Goal: Transaction & Acquisition: Purchase product/service

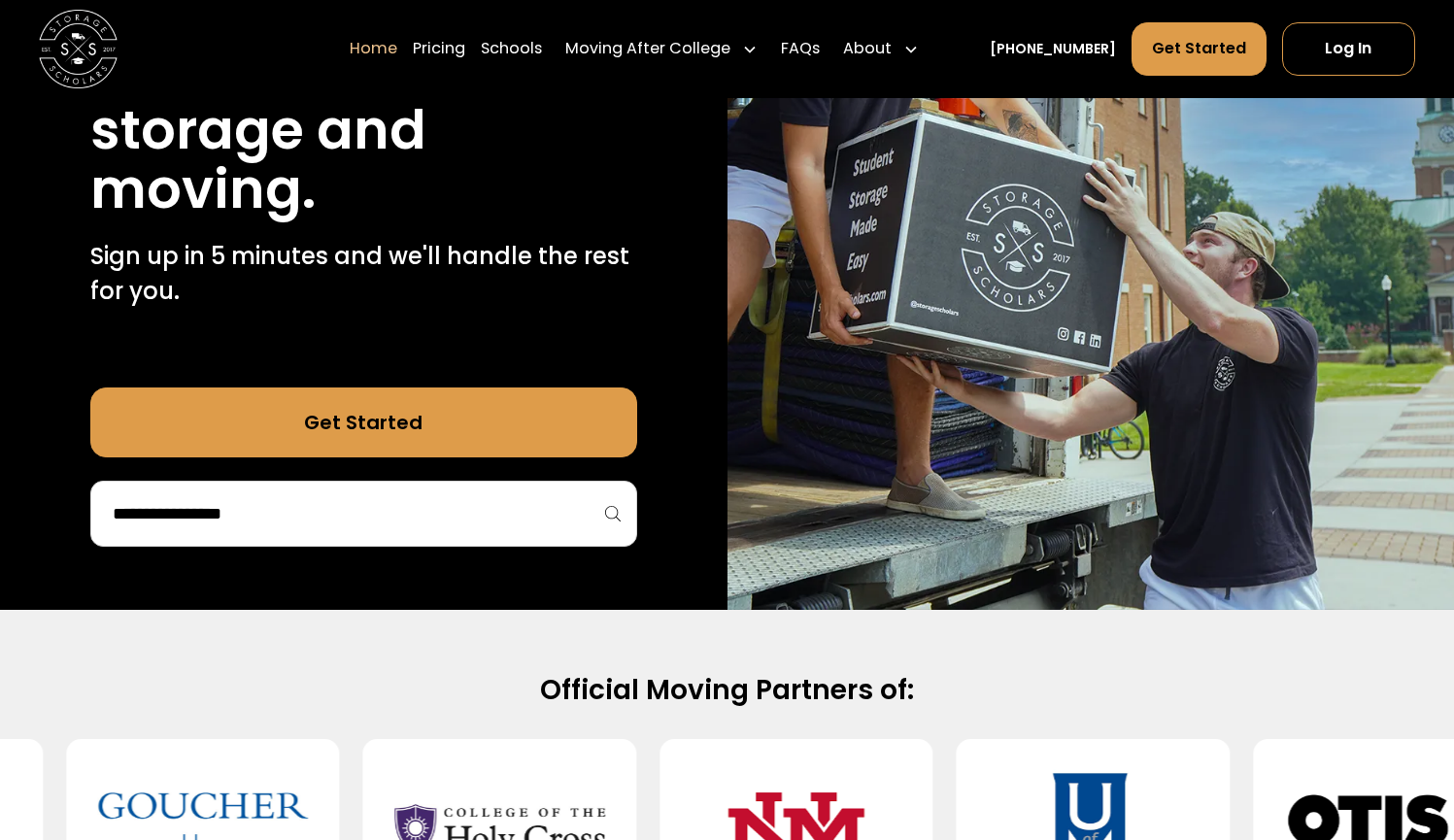
scroll to position [388, 0]
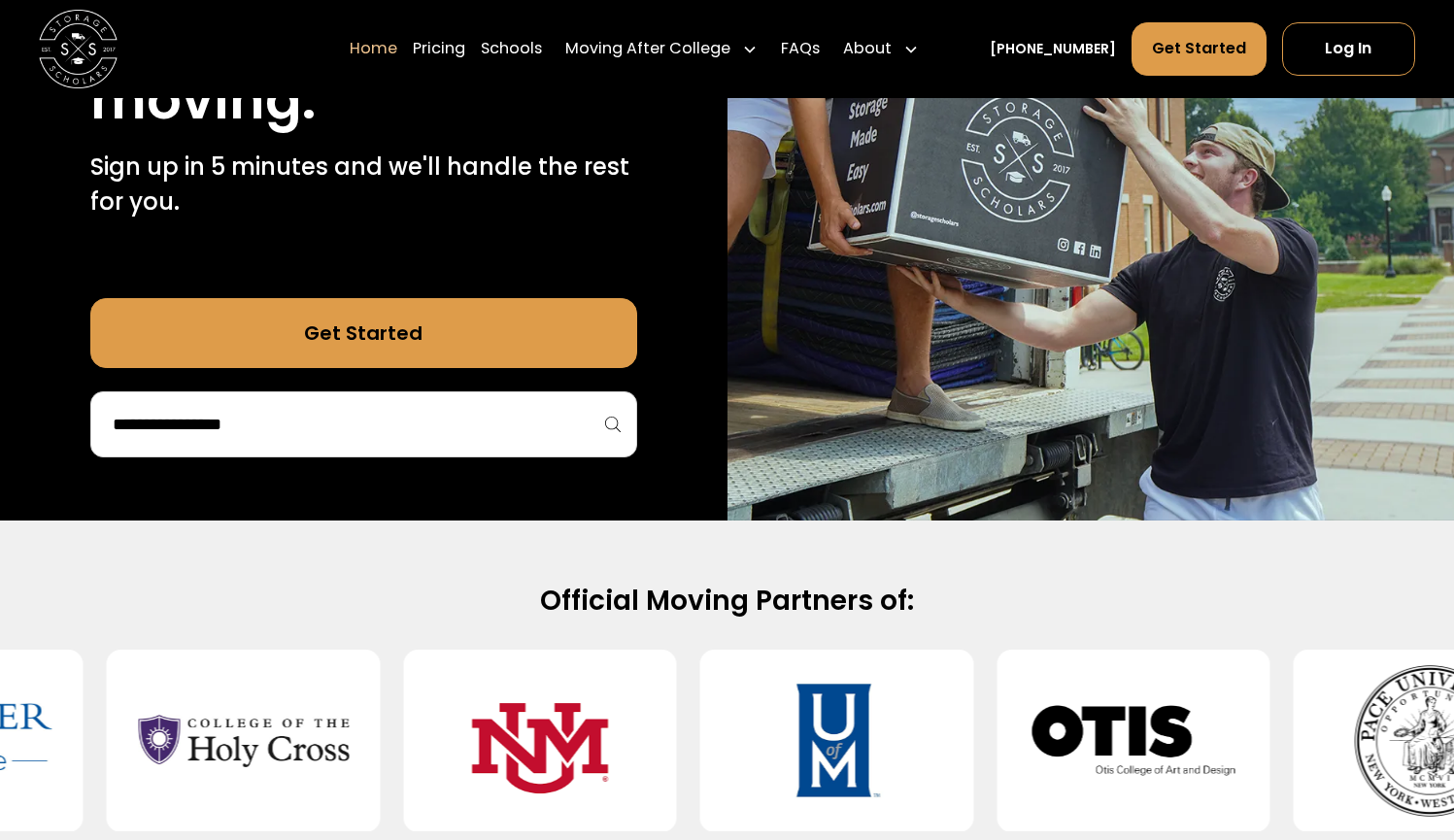
click at [491, 420] on input "search" at bounding box center [364, 424] width 506 height 33
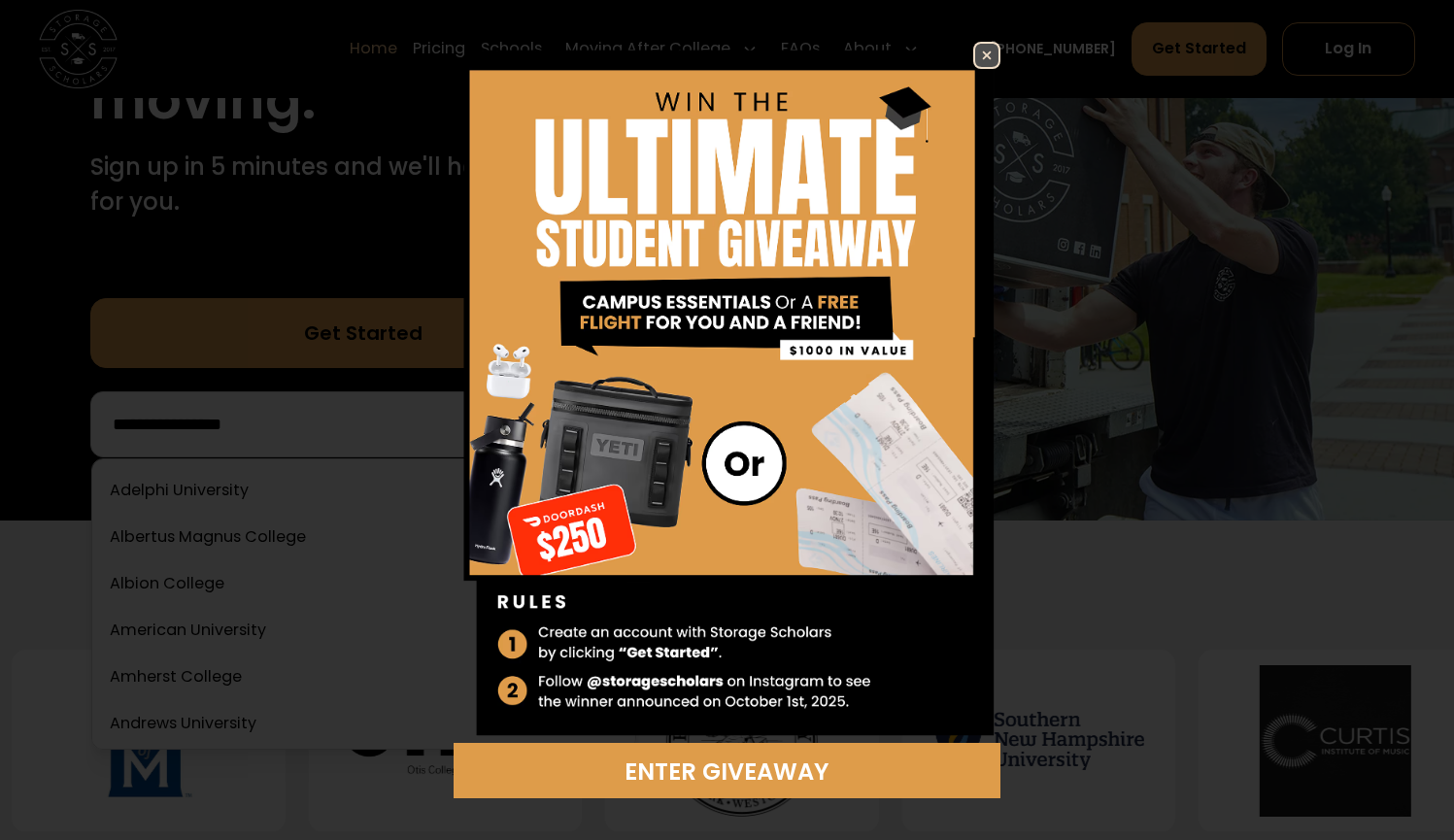
click at [982, 52] on img at bounding box center [986, 56] width 24 height 24
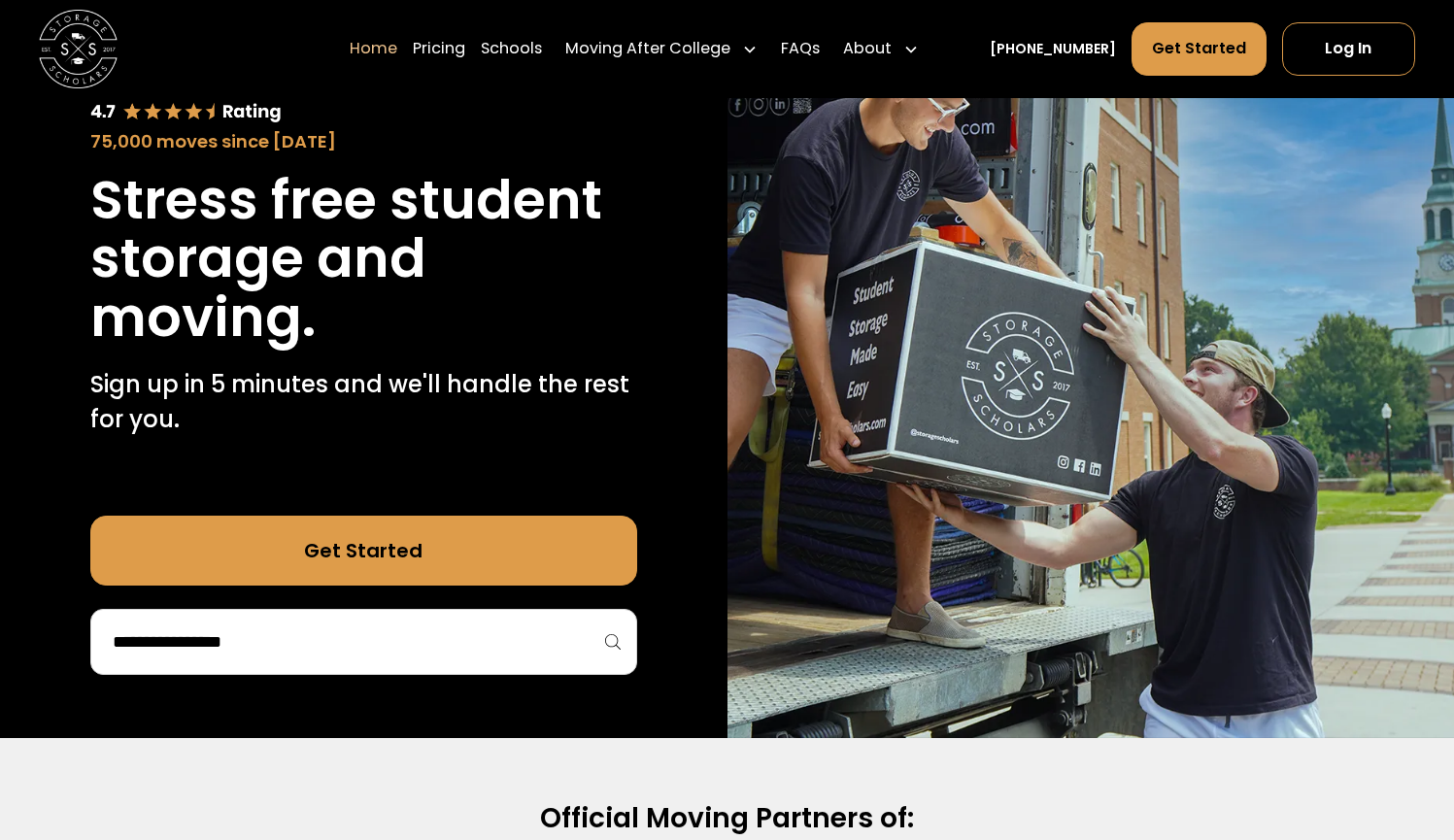
scroll to position [338, 0]
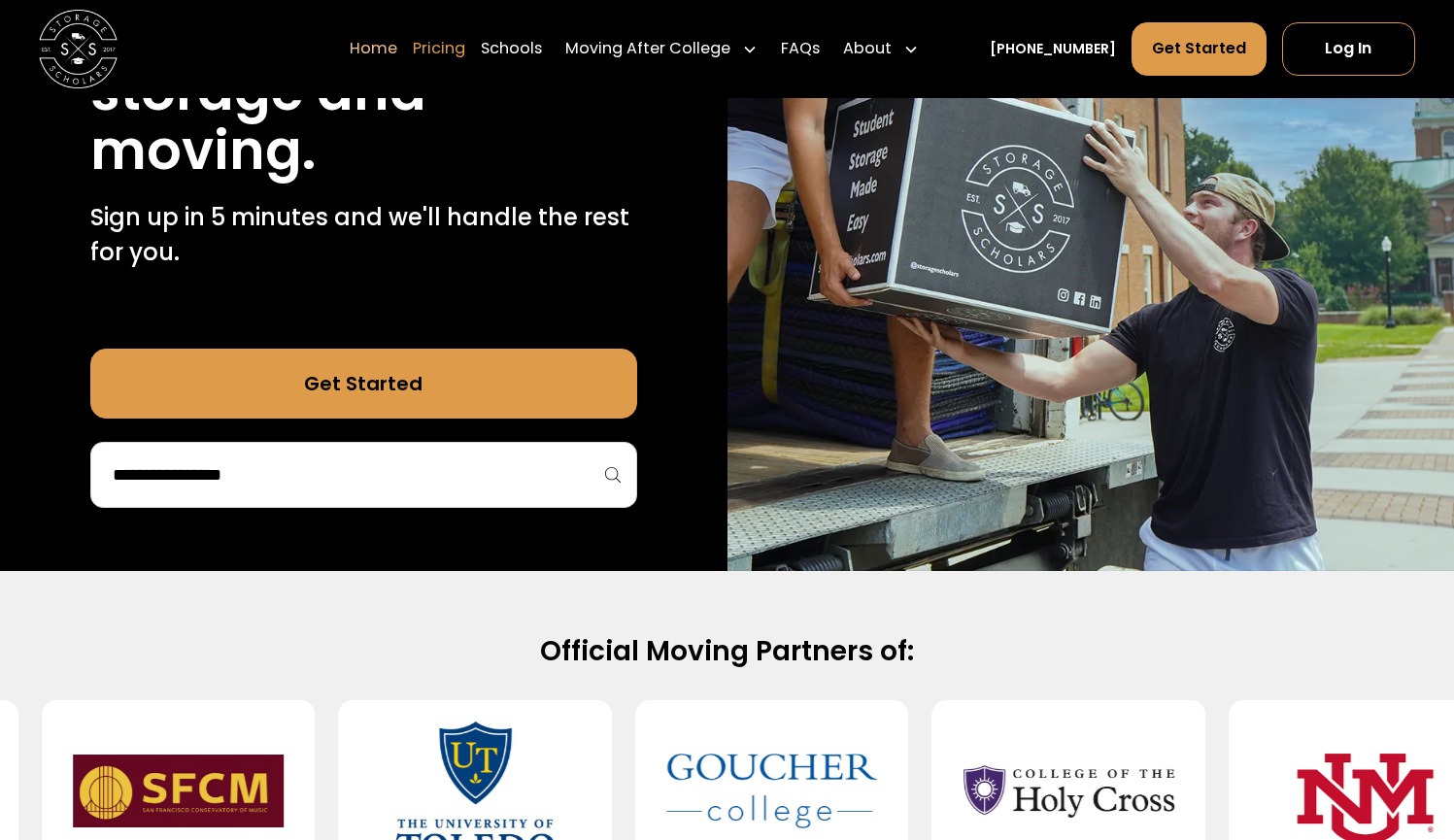
click at [465, 51] on link "Pricing" at bounding box center [438, 48] width 52 height 54
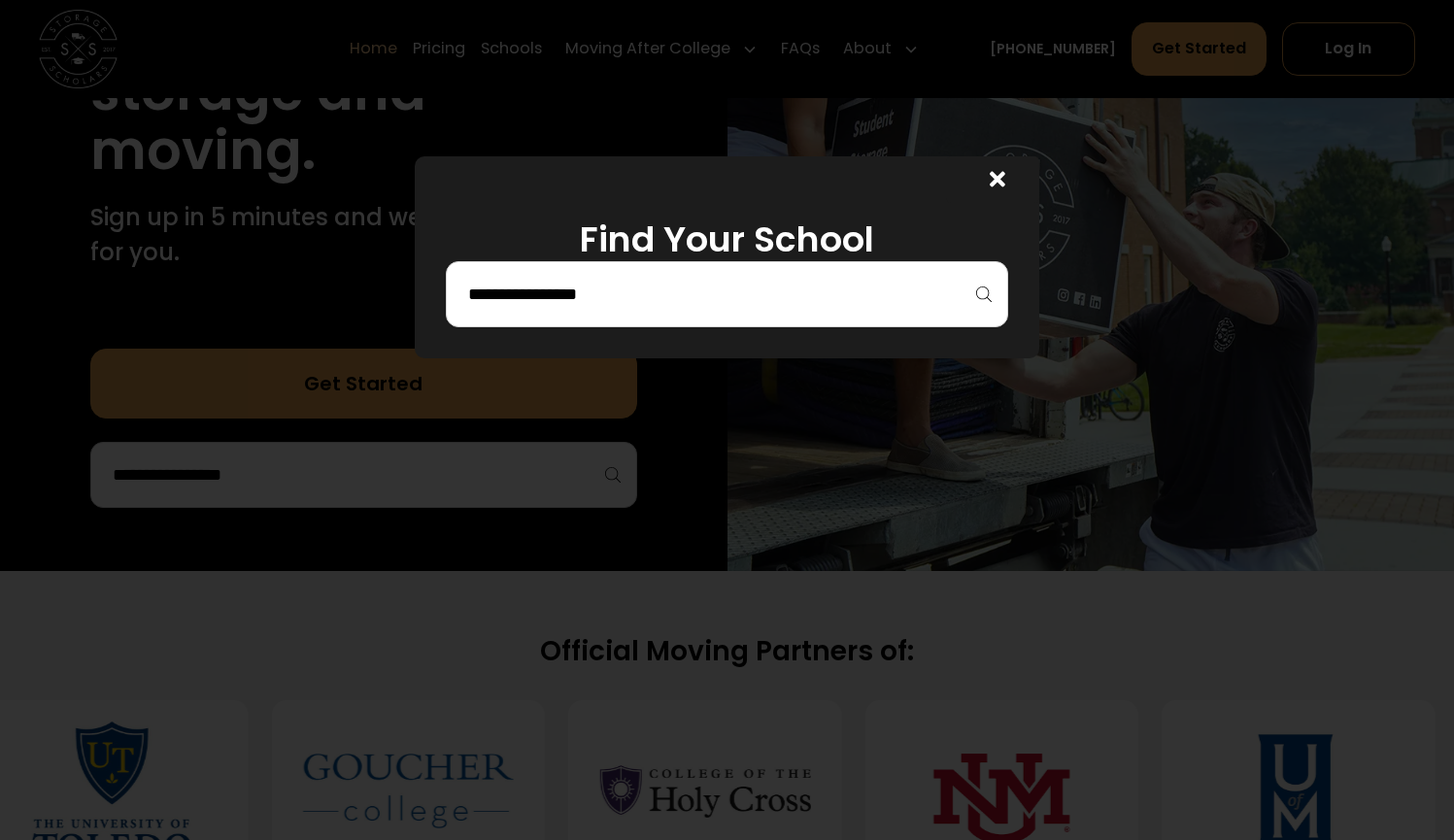
click at [699, 282] on input "search" at bounding box center [727, 294] width 522 height 33
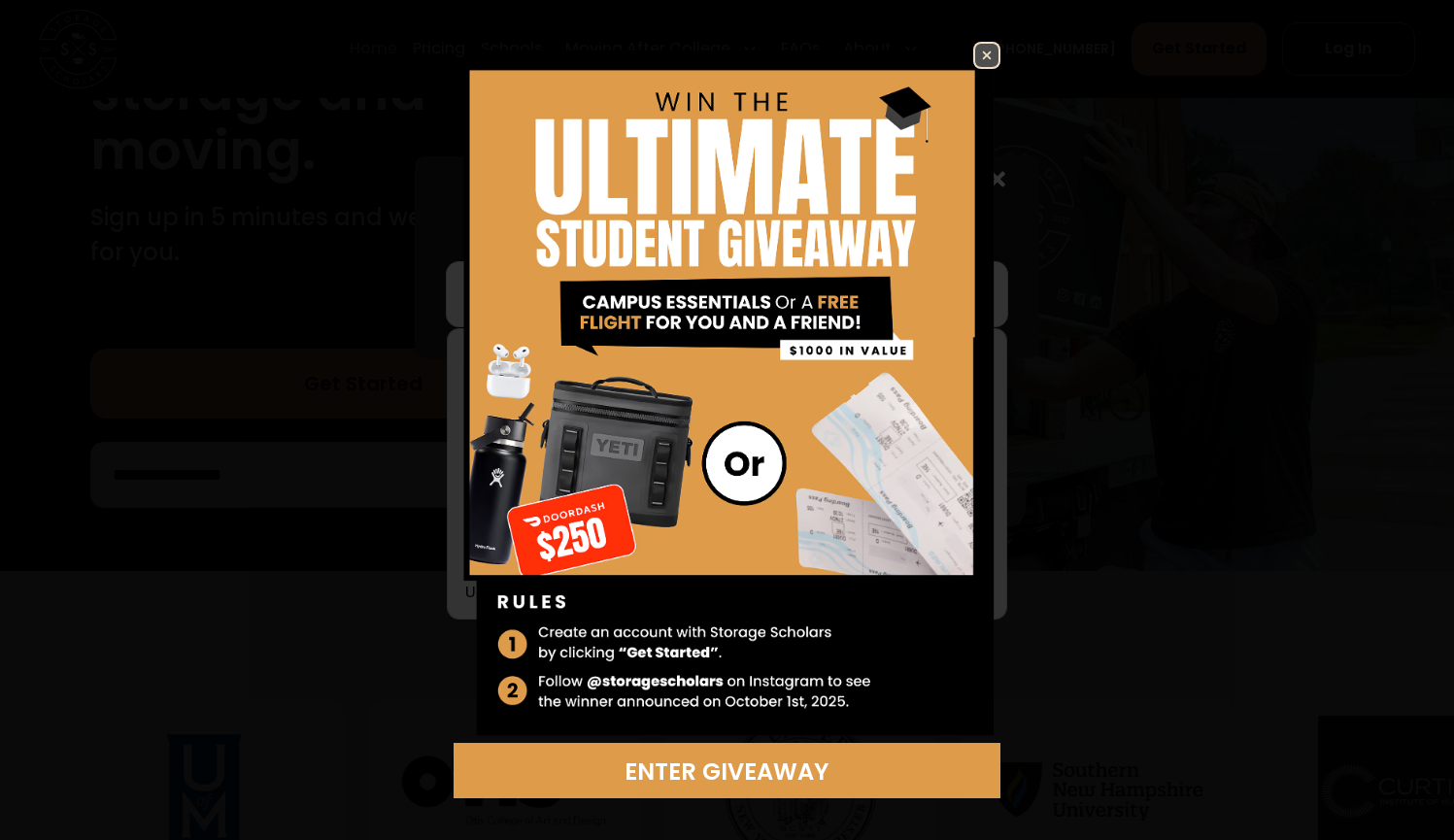
click at [973, 69] on link at bounding box center [986, 56] width 27 height 27
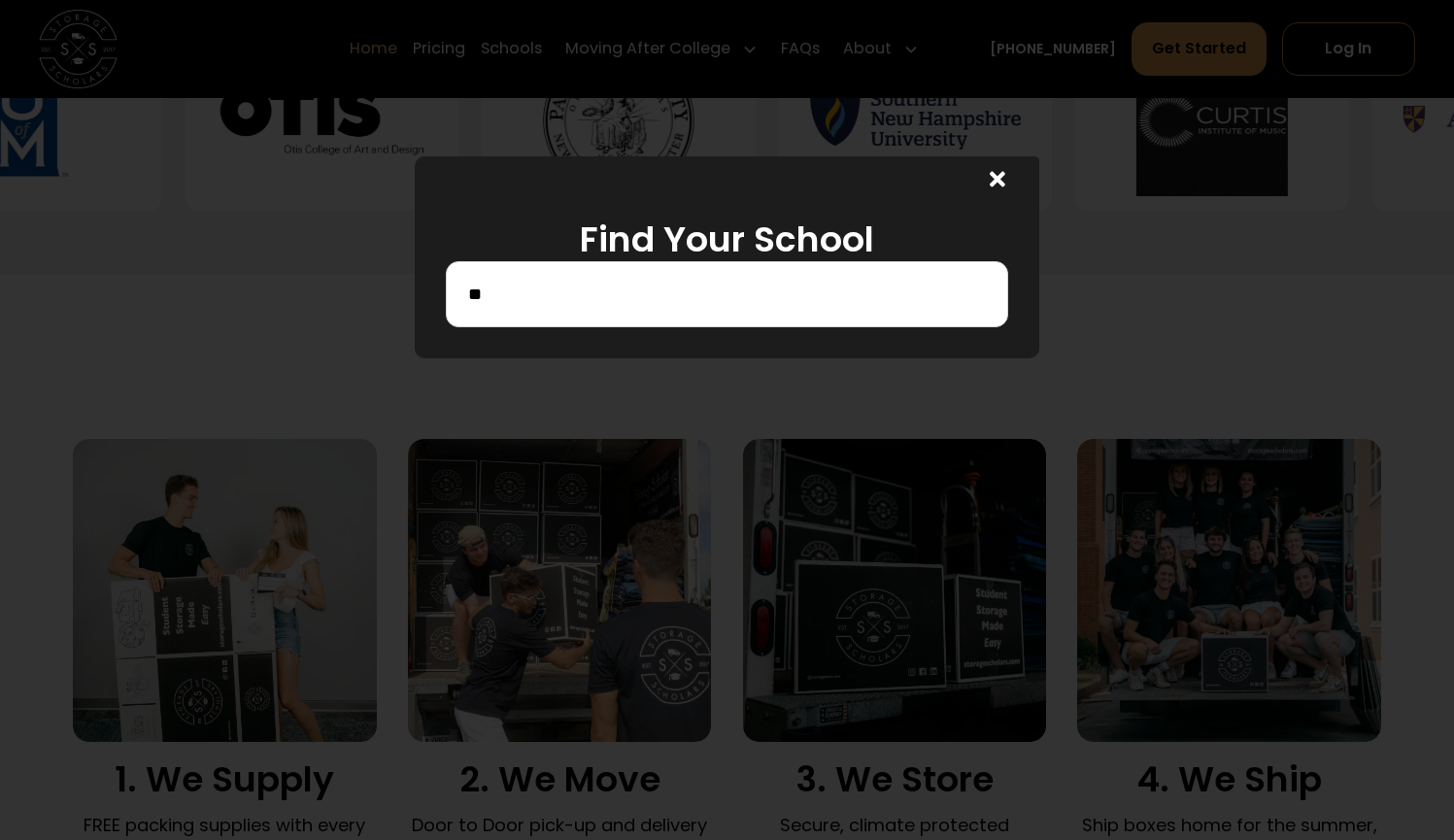
scroll to position [1010, 0]
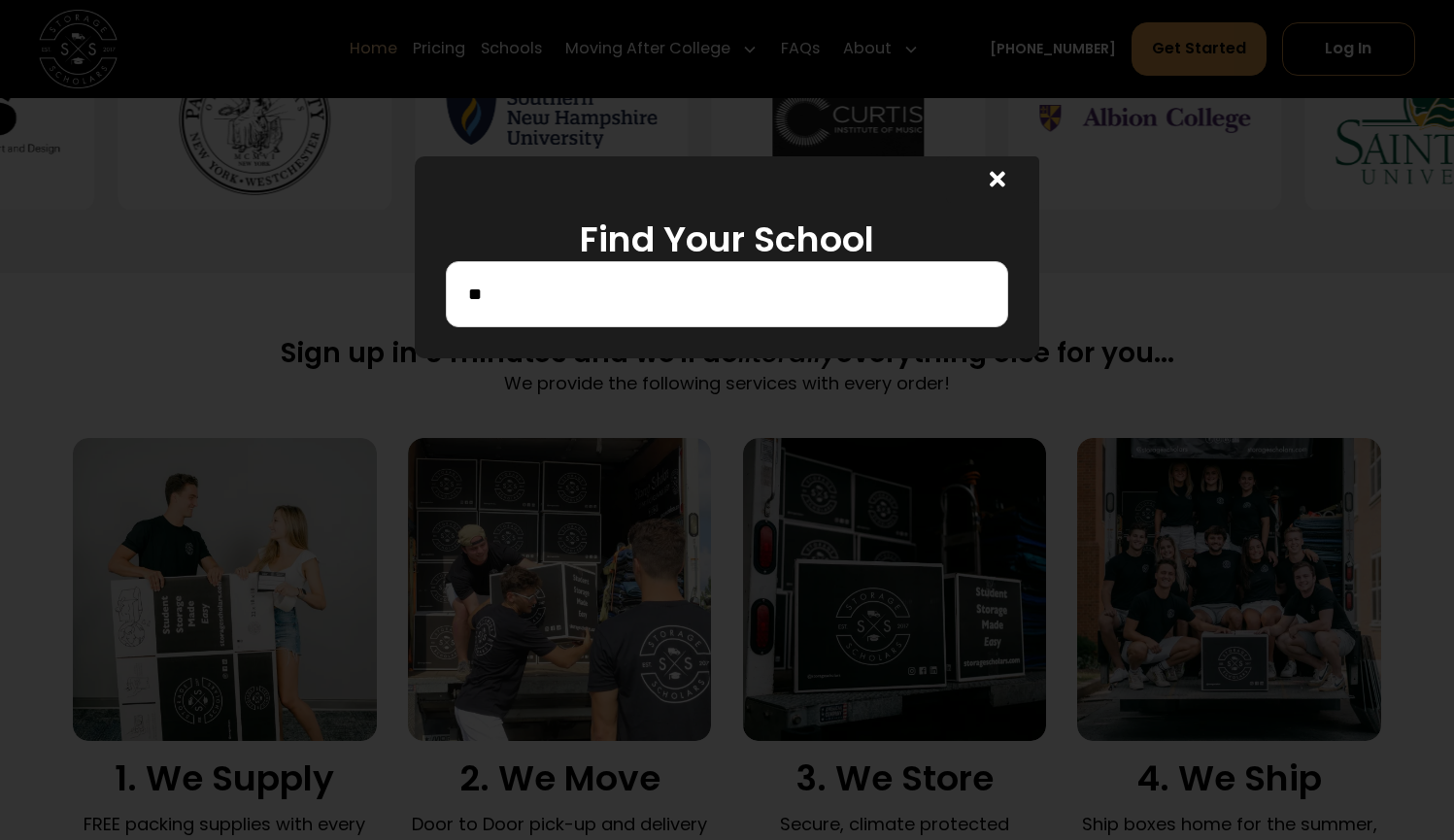
click at [797, 314] on div "**" at bounding box center [727, 293] width 563 height 66
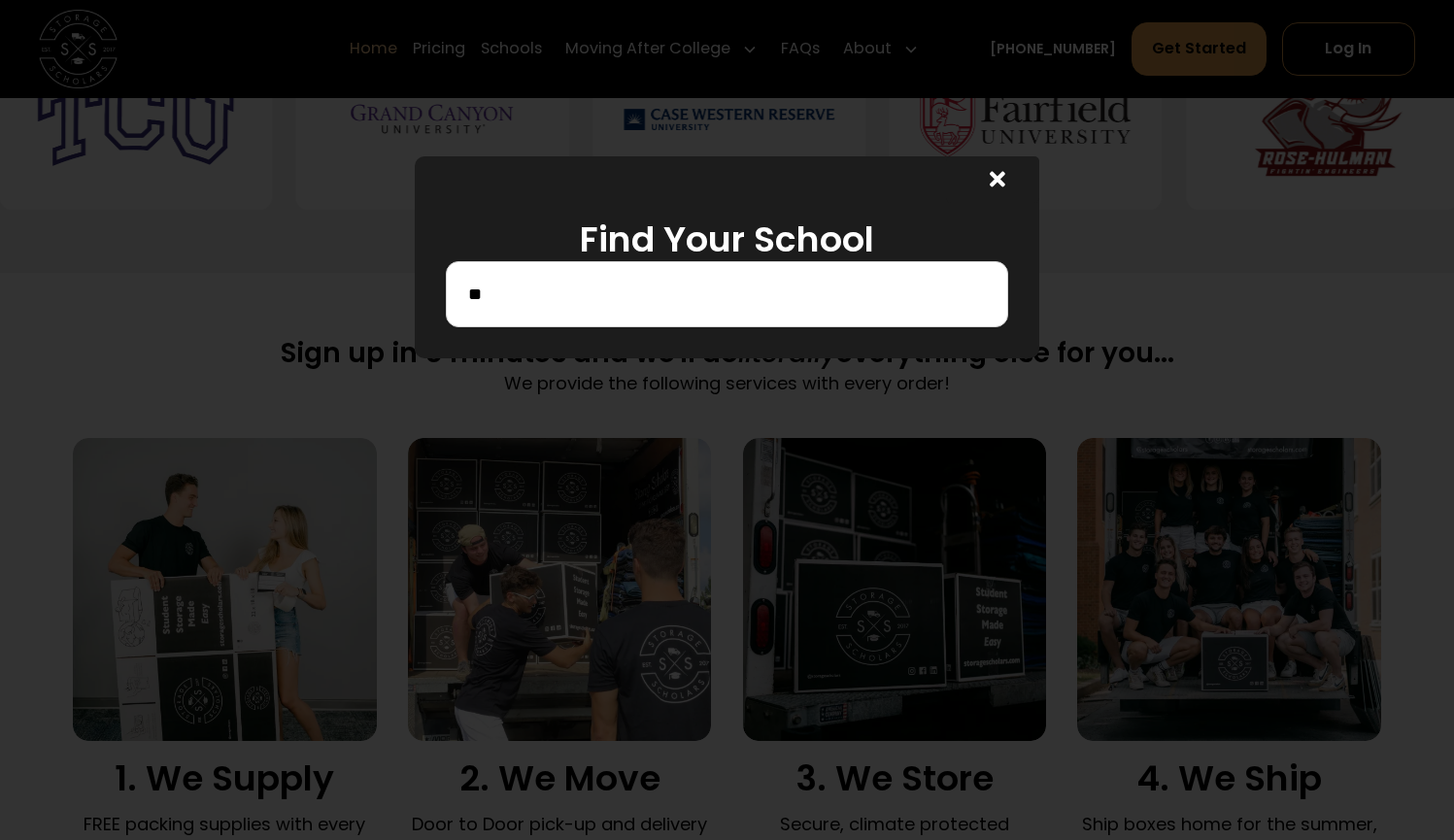
click at [766, 299] on input "**" at bounding box center [727, 294] width 522 height 33
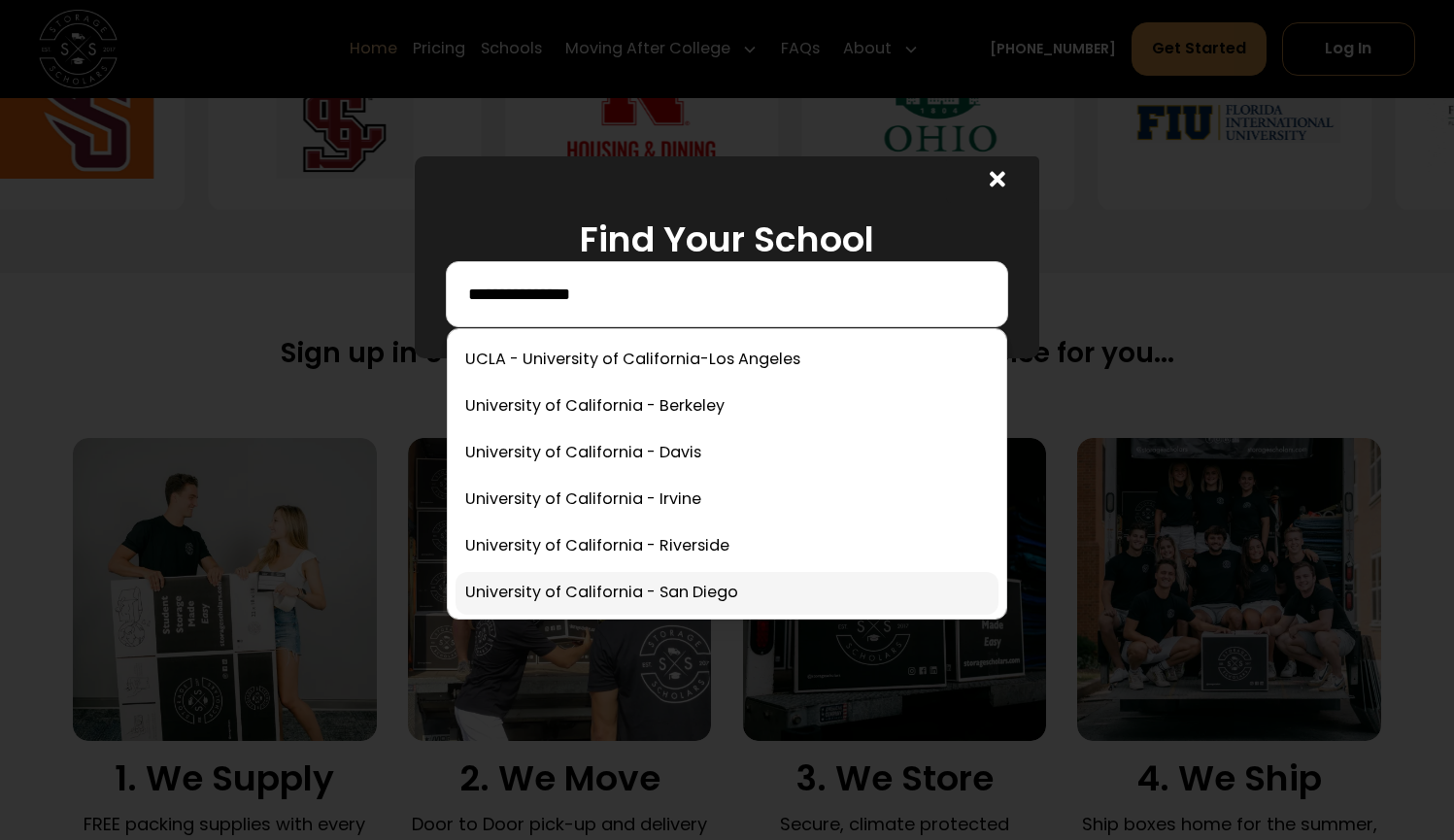
type input "**********"
click at [733, 580] on link at bounding box center [727, 593] width 543 height 43
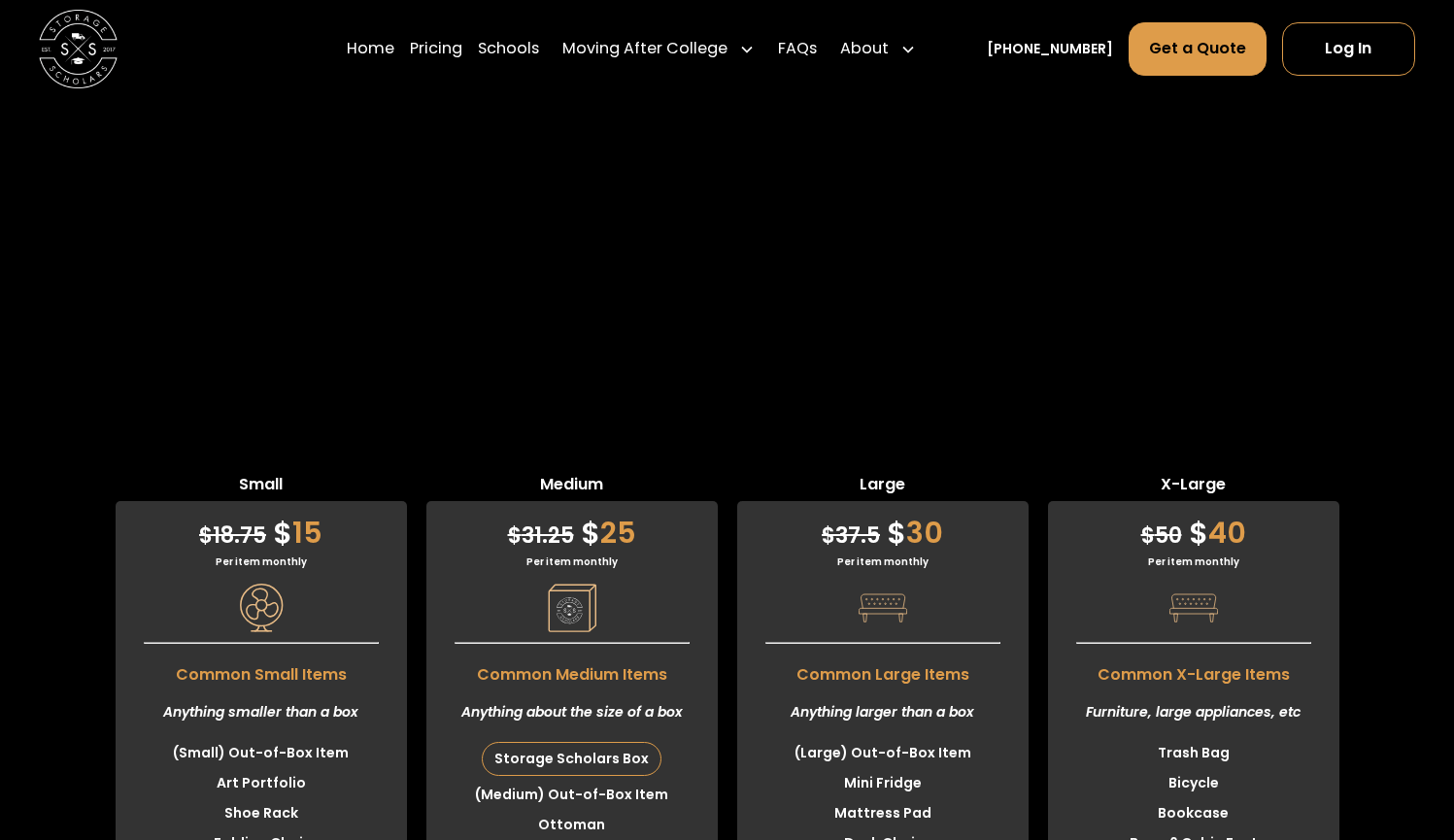
scroll to position [4613, 0]
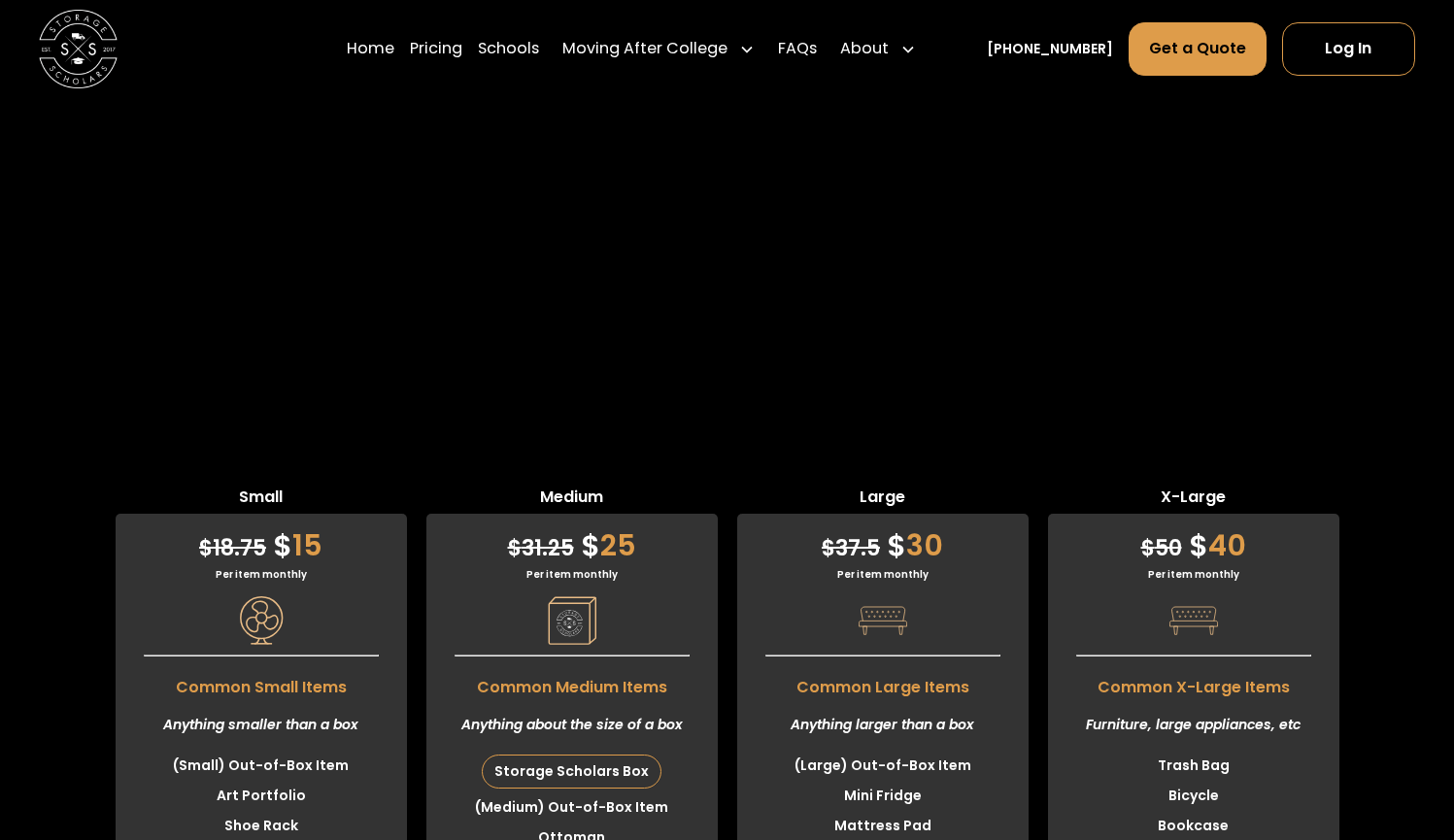
click at [606, 567] on div "Per item monthly" at bounding box center [572, 573] width 291 height 15
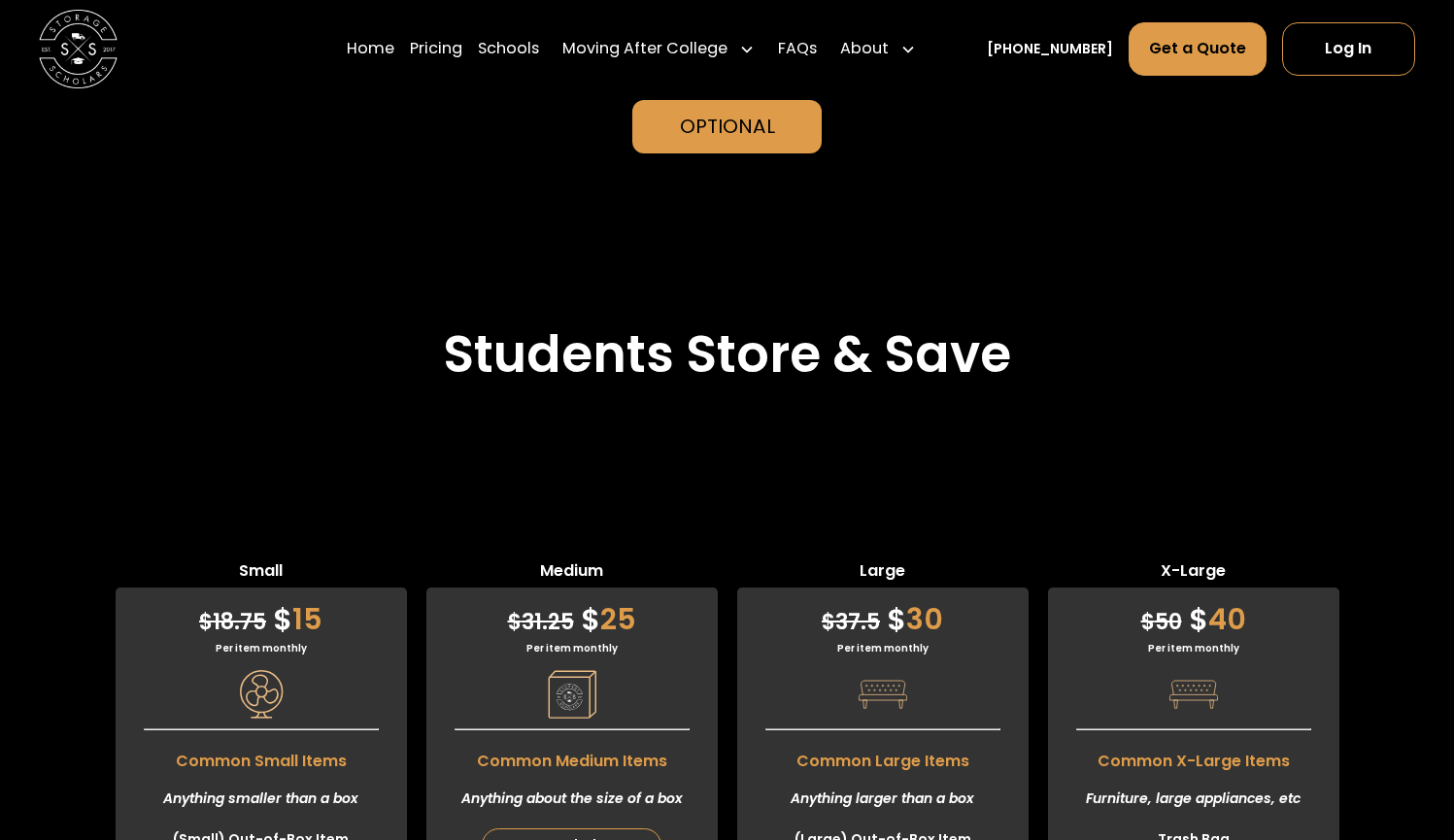
scroll to position [4504, 0]
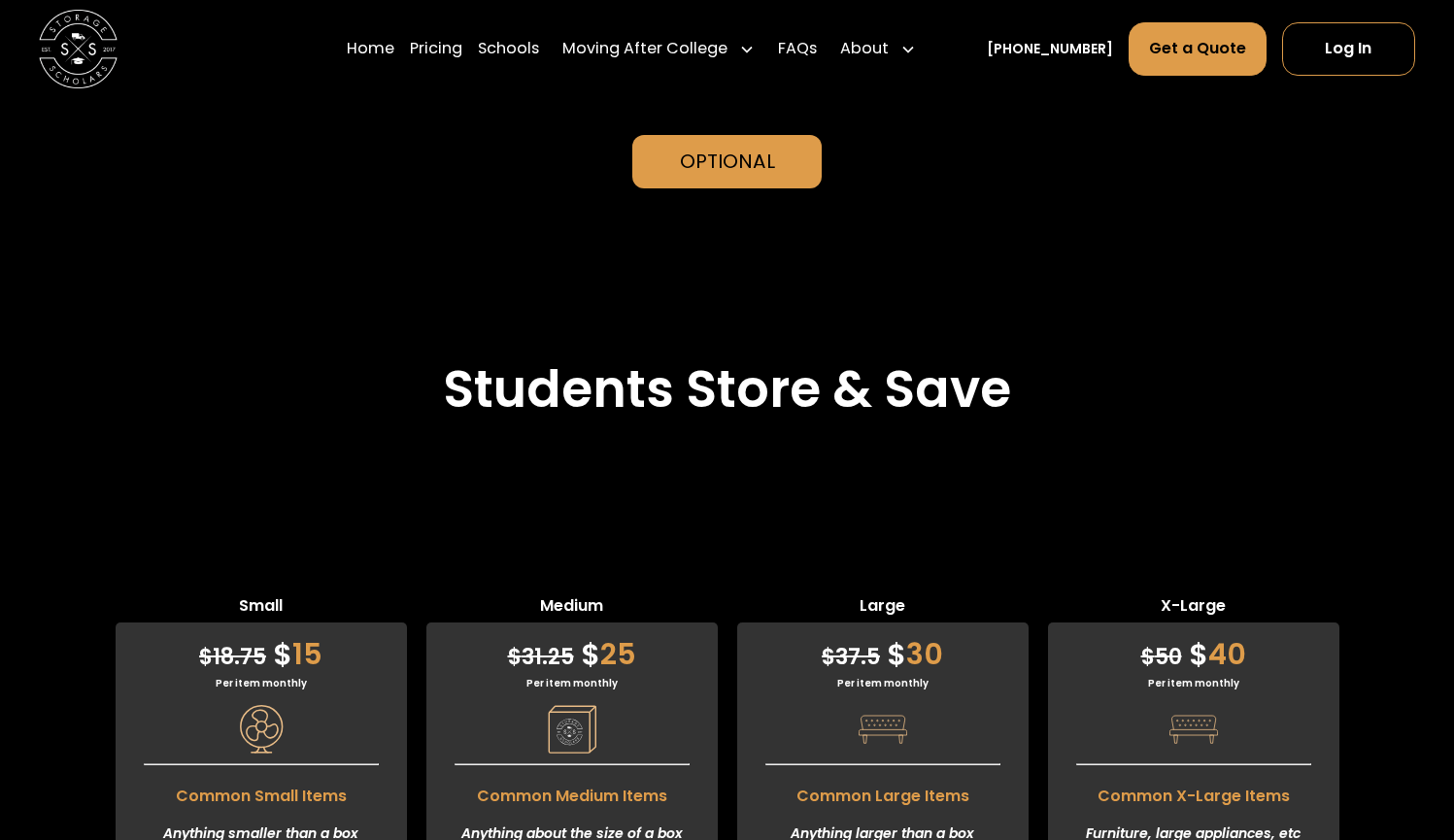
click at [654, 774] on span "Common Medium Items" at bounding box center [572, 791] width 291 height 33
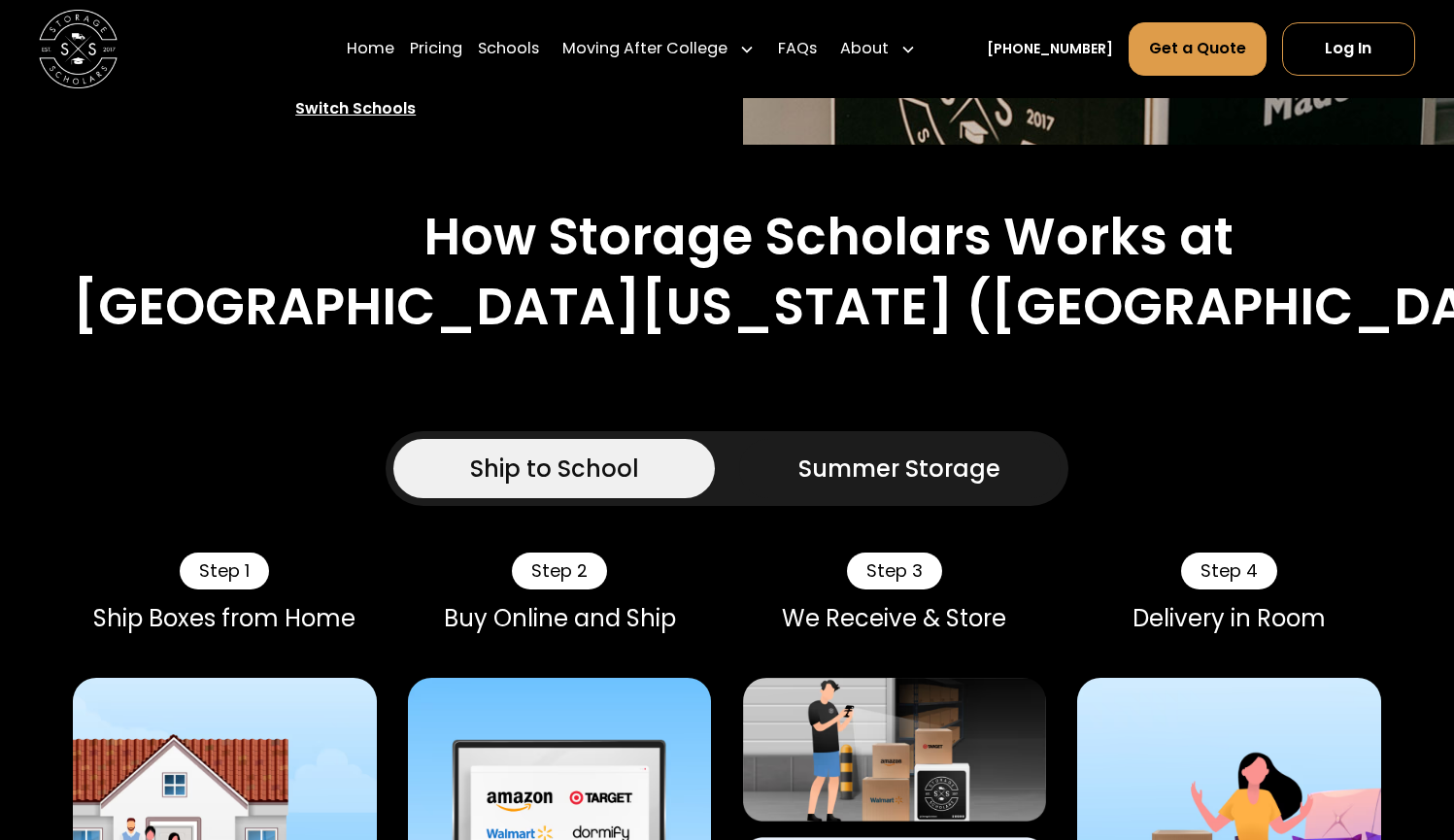
scroll to position [986, 0]
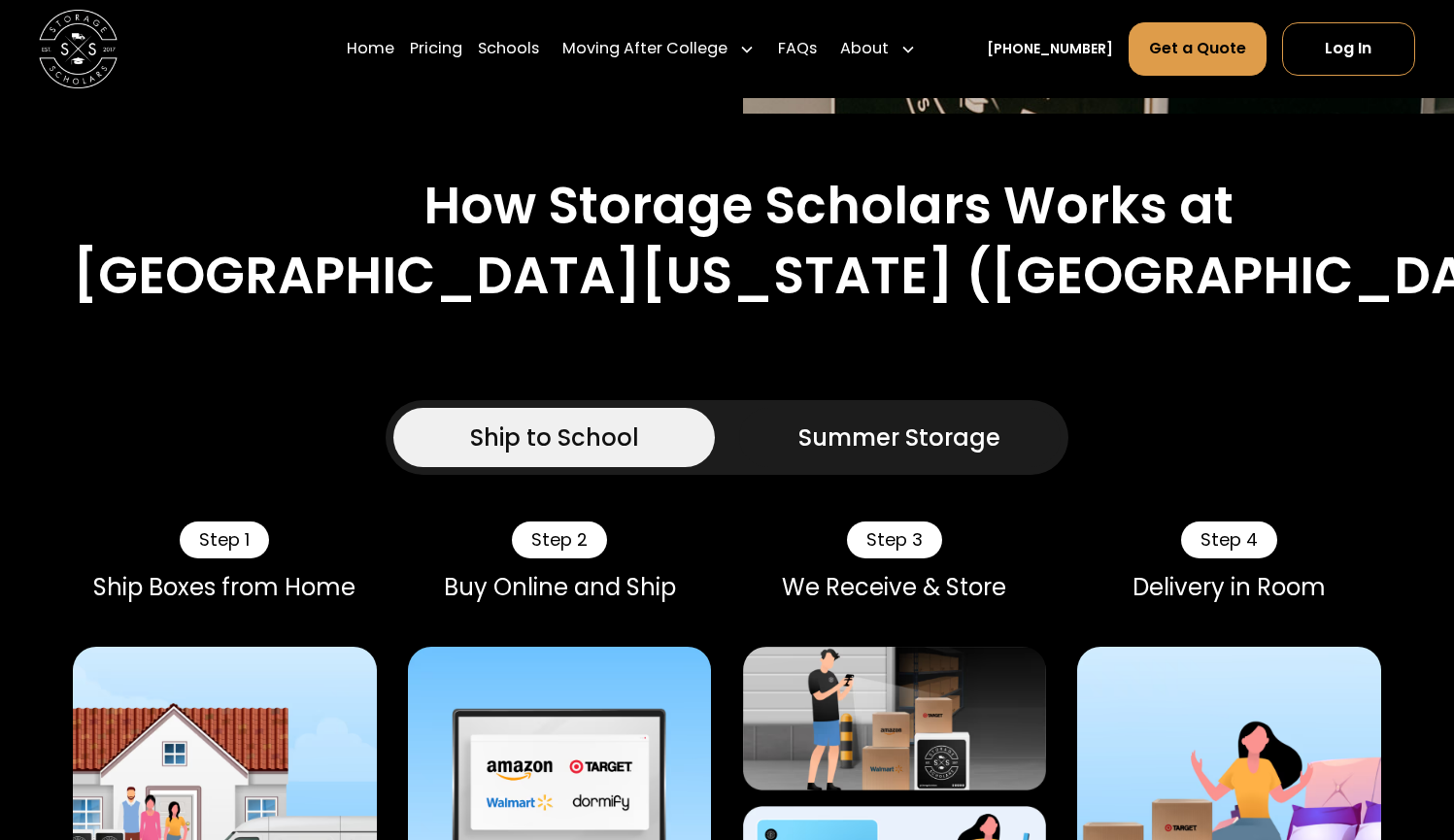
click at [869, 462] on div "Ship to School Summer Storage" at bounding box center [727, 436] width 682 height 74
click at [869, 436] on div "Summer Storage" at bounding box center [899, 438] width 202 height 35
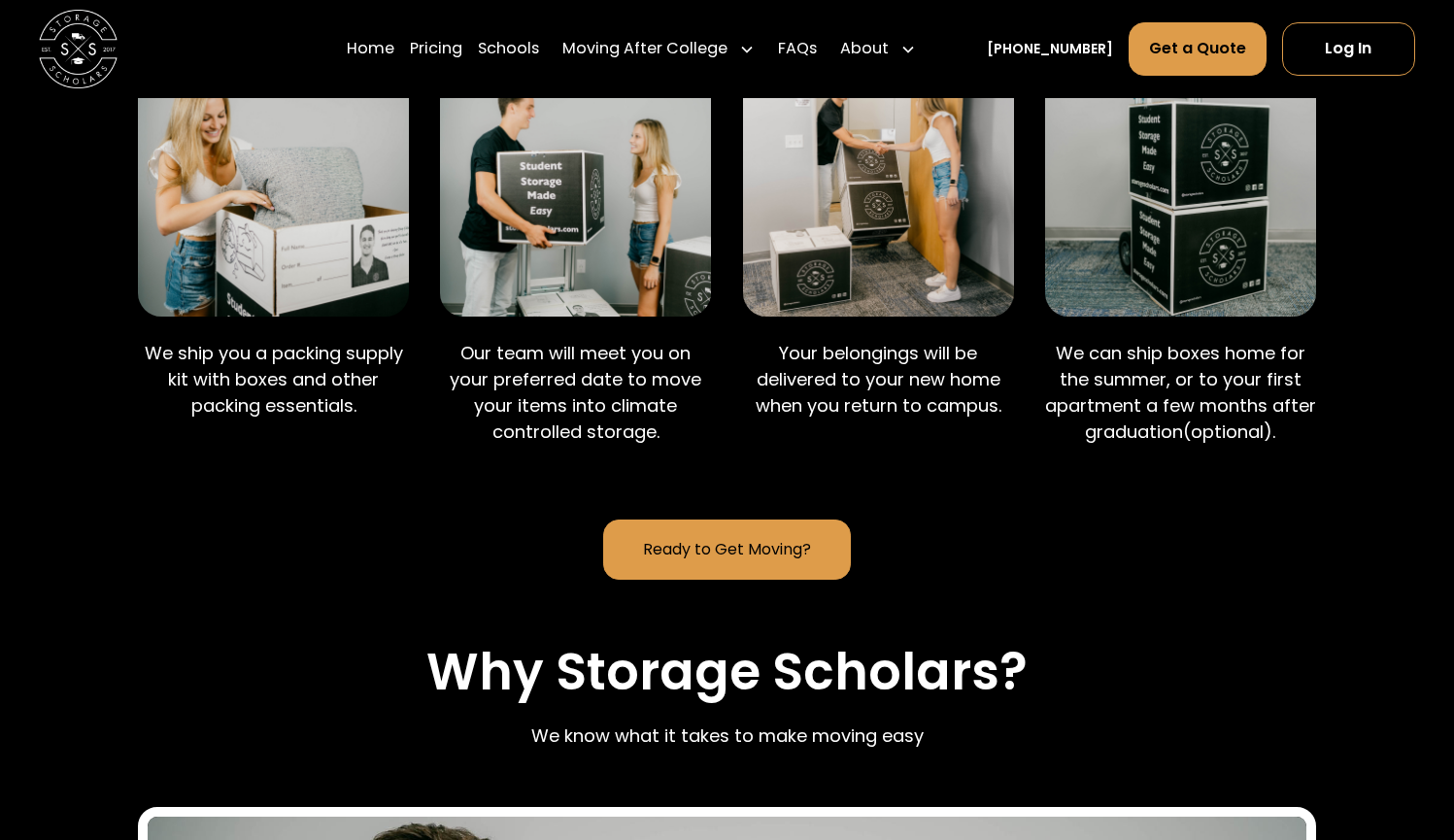
scroll to position [1211, 0]
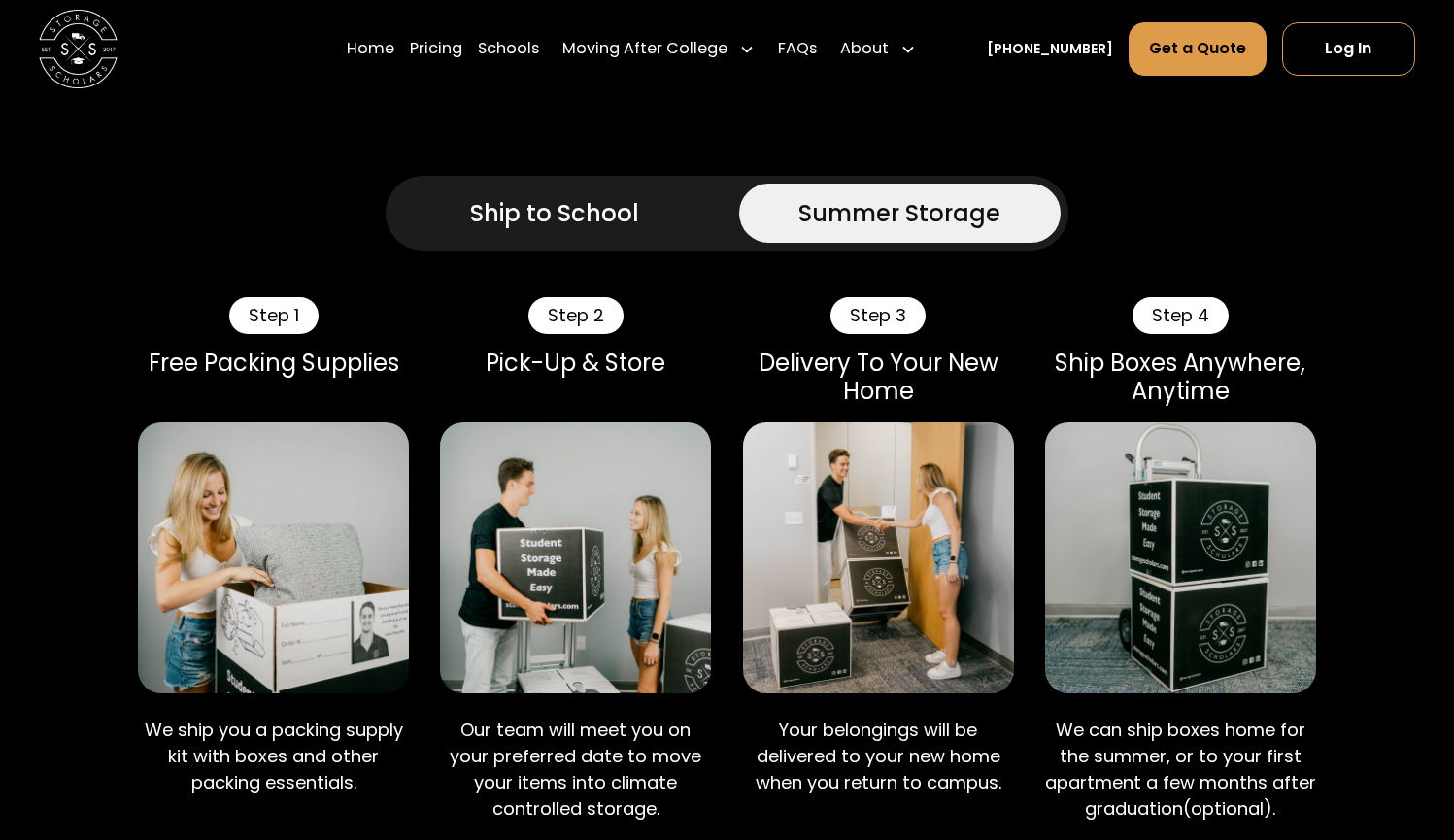
click at [589, 199] on div "Ship to School" at bounding box center [554, 214] width 169 height 35
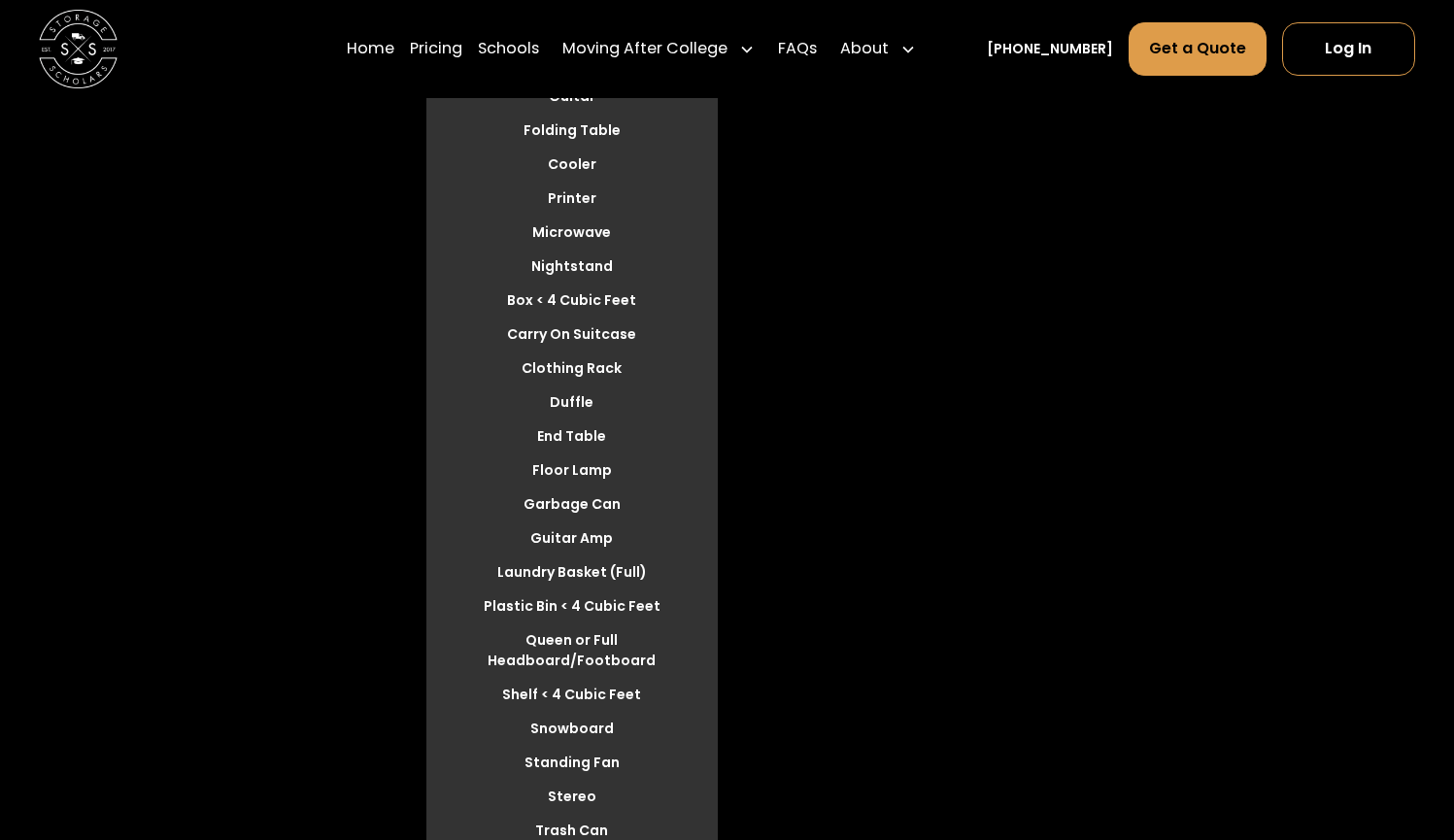
scroll to position [5626, 0]
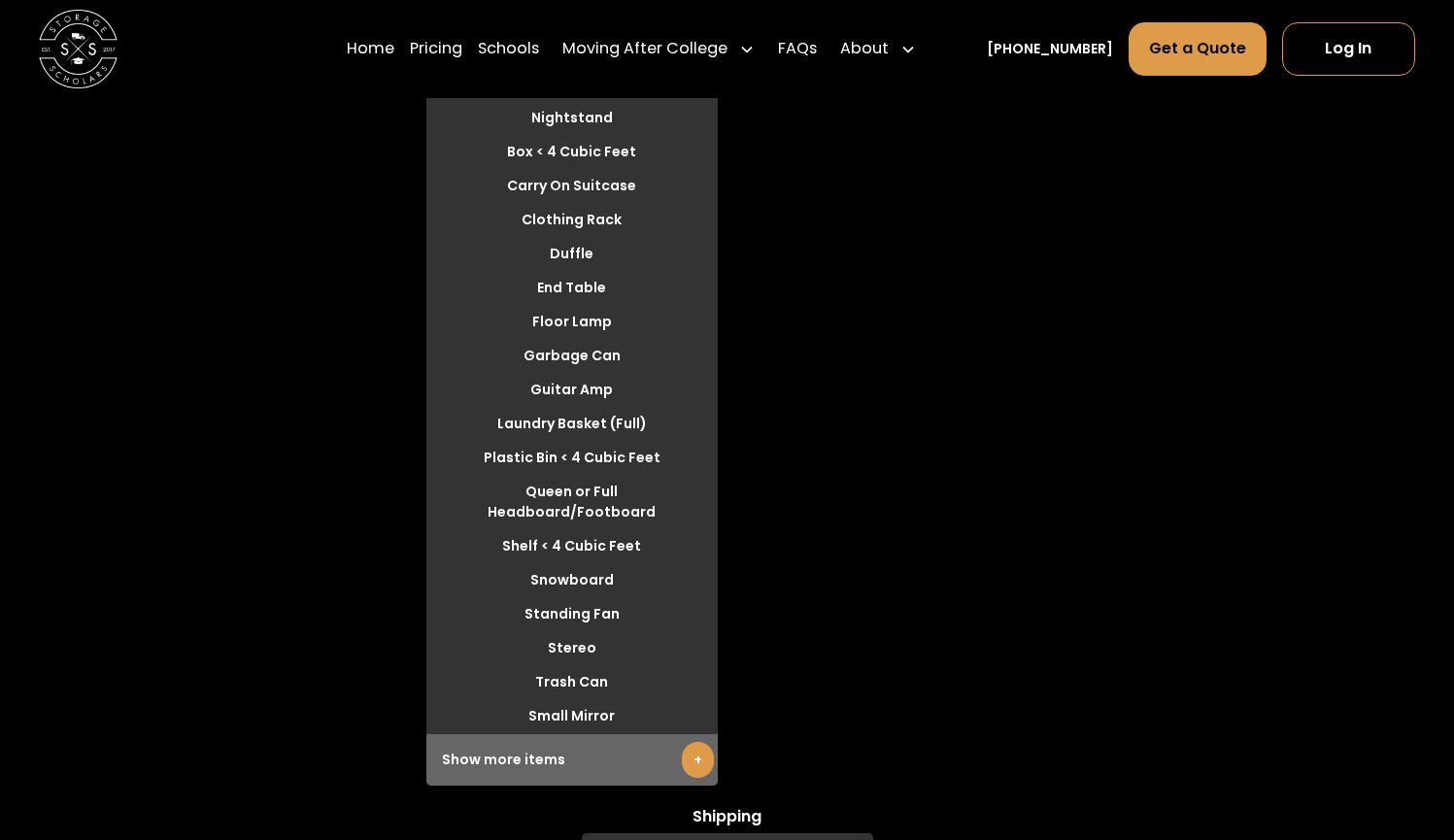
click at [694, 742] on link "+" at bounding box center [697, 760] width 32 height 36
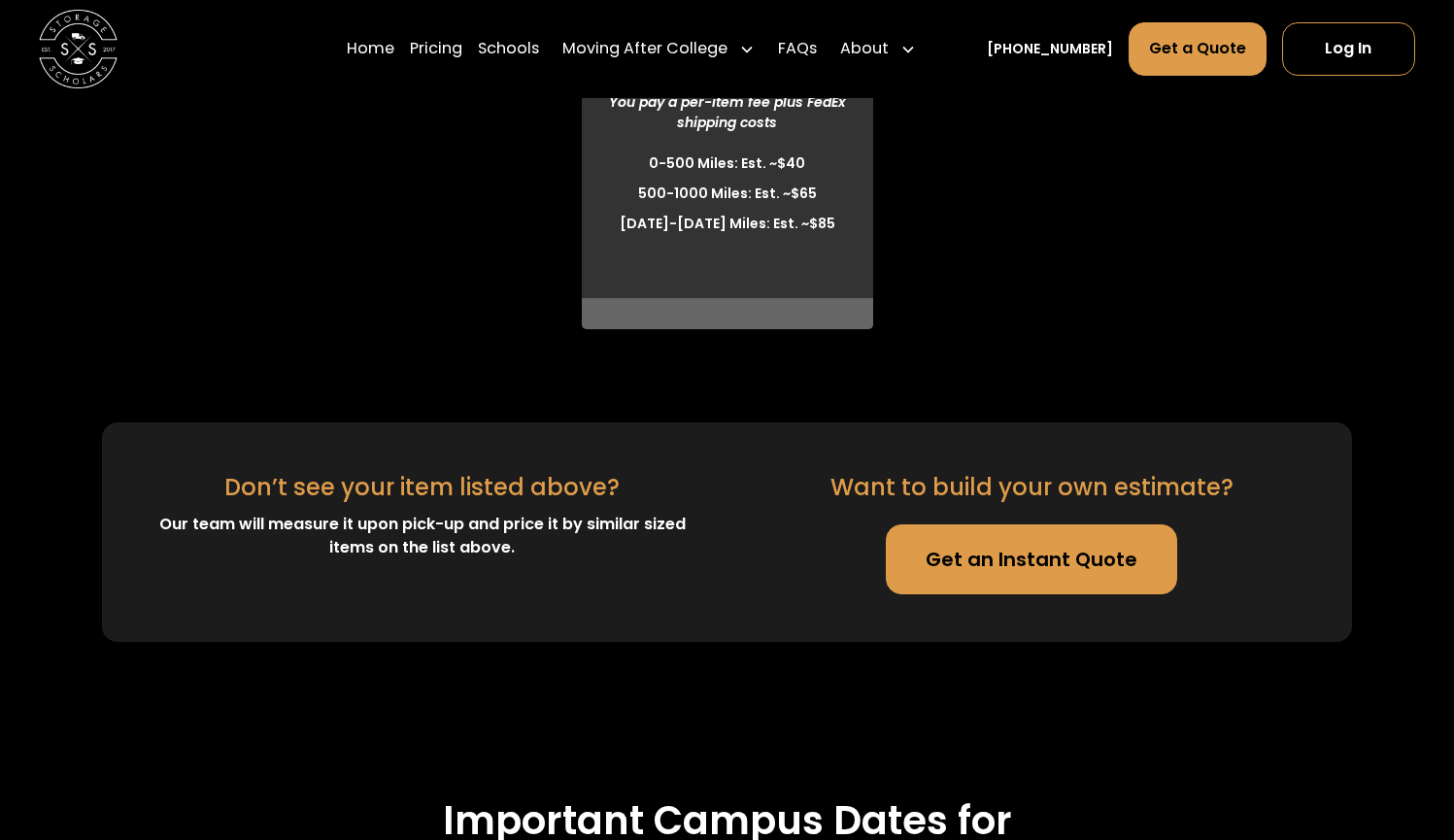
scroll to position [5764, 0]
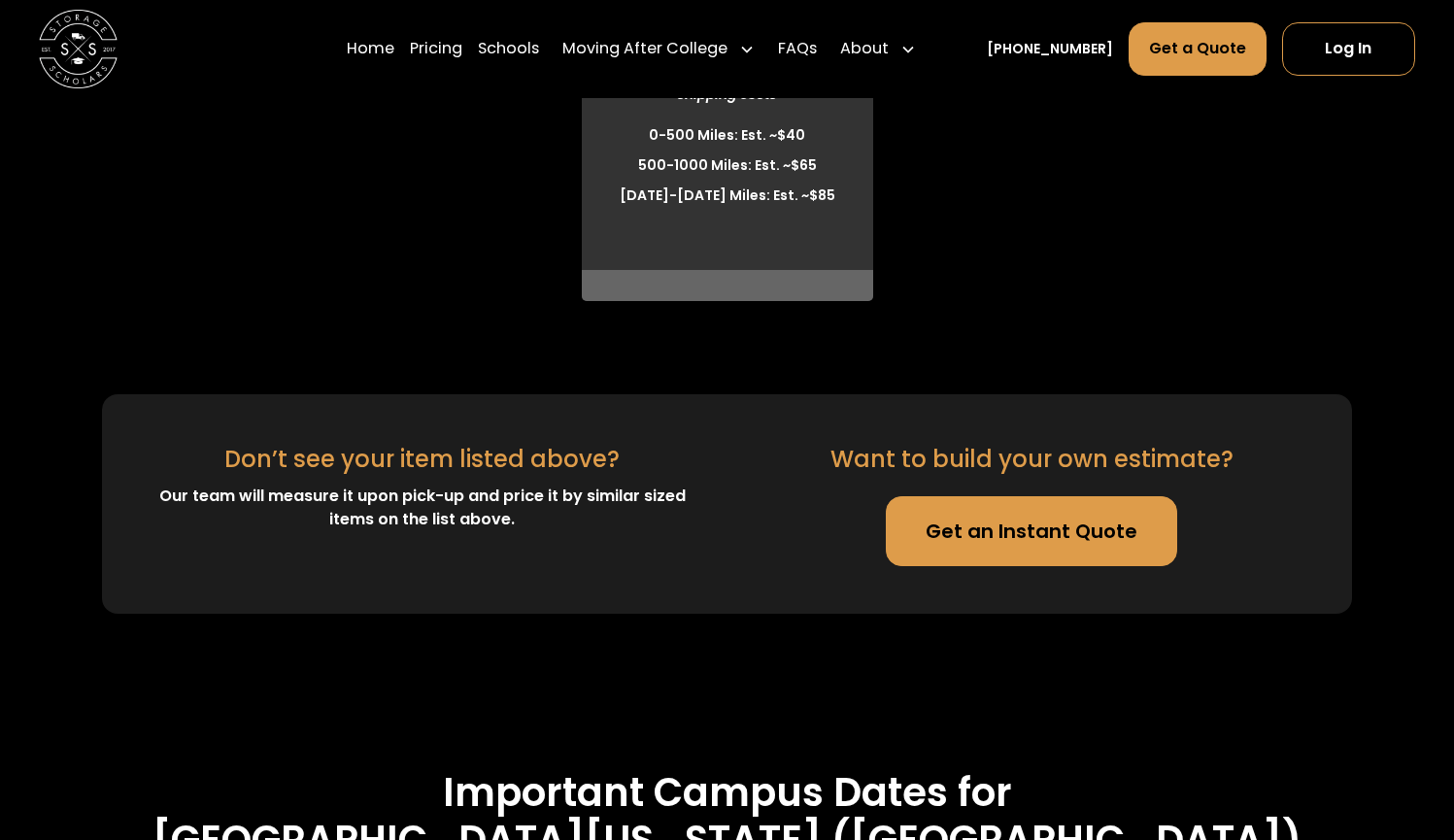
click at [978, 499] on link "Get an Instant Quote" at bounding box center [1030, 530] width 291 height 70
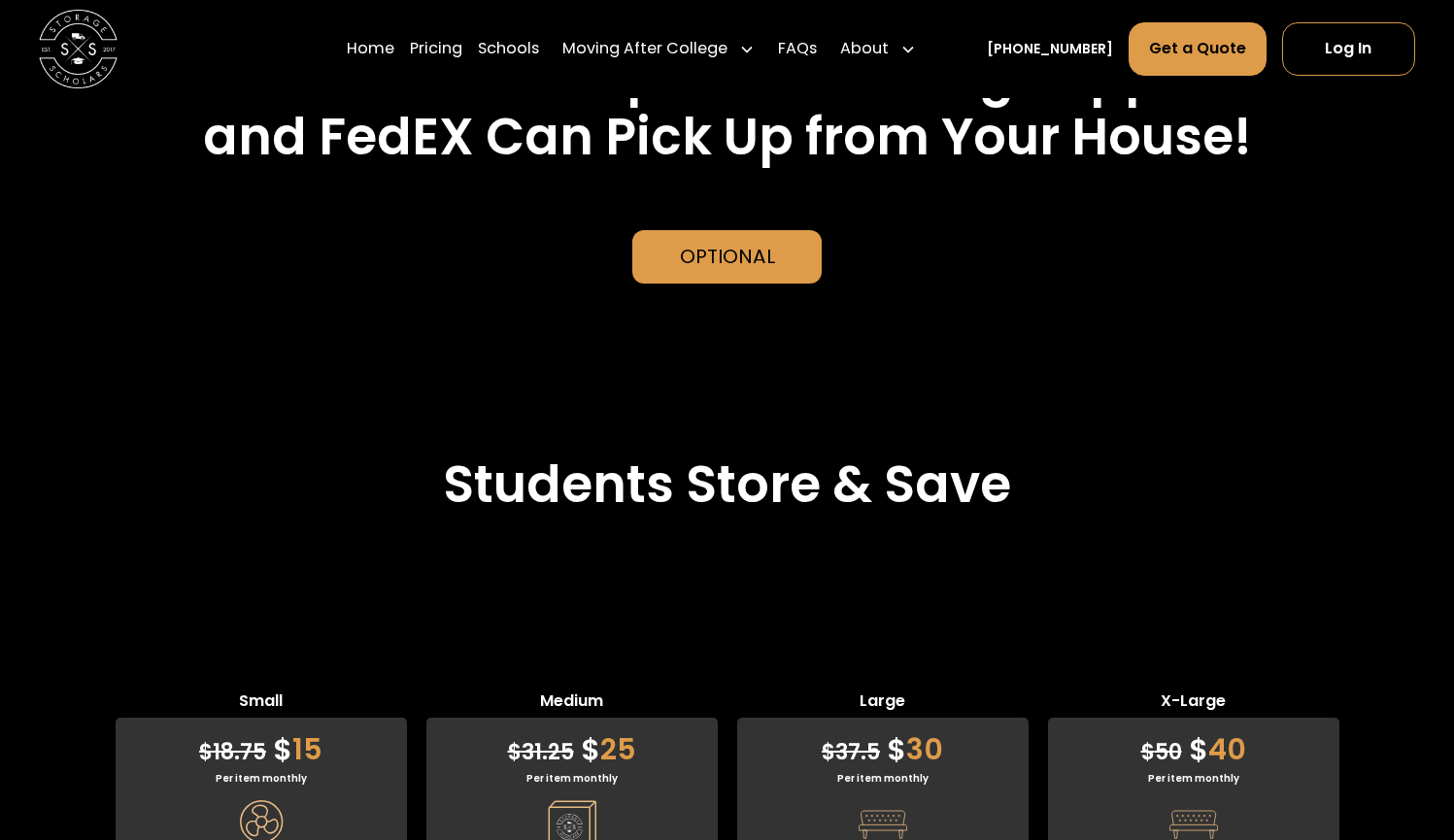
scroll to position [4413, 0]
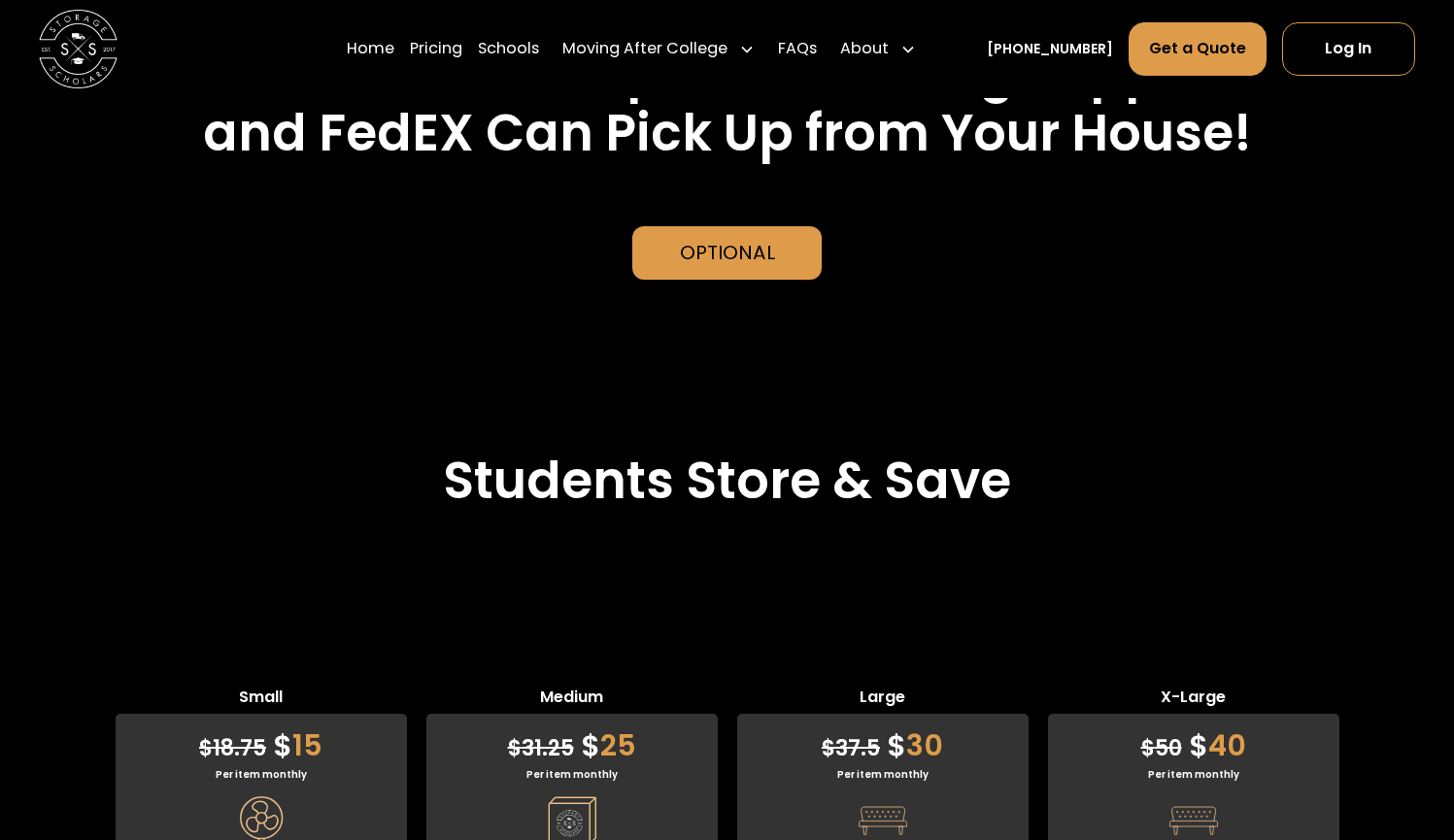
click at [763, 238] on div "Optional" at bounding box center [727, 253] width 95 height 29
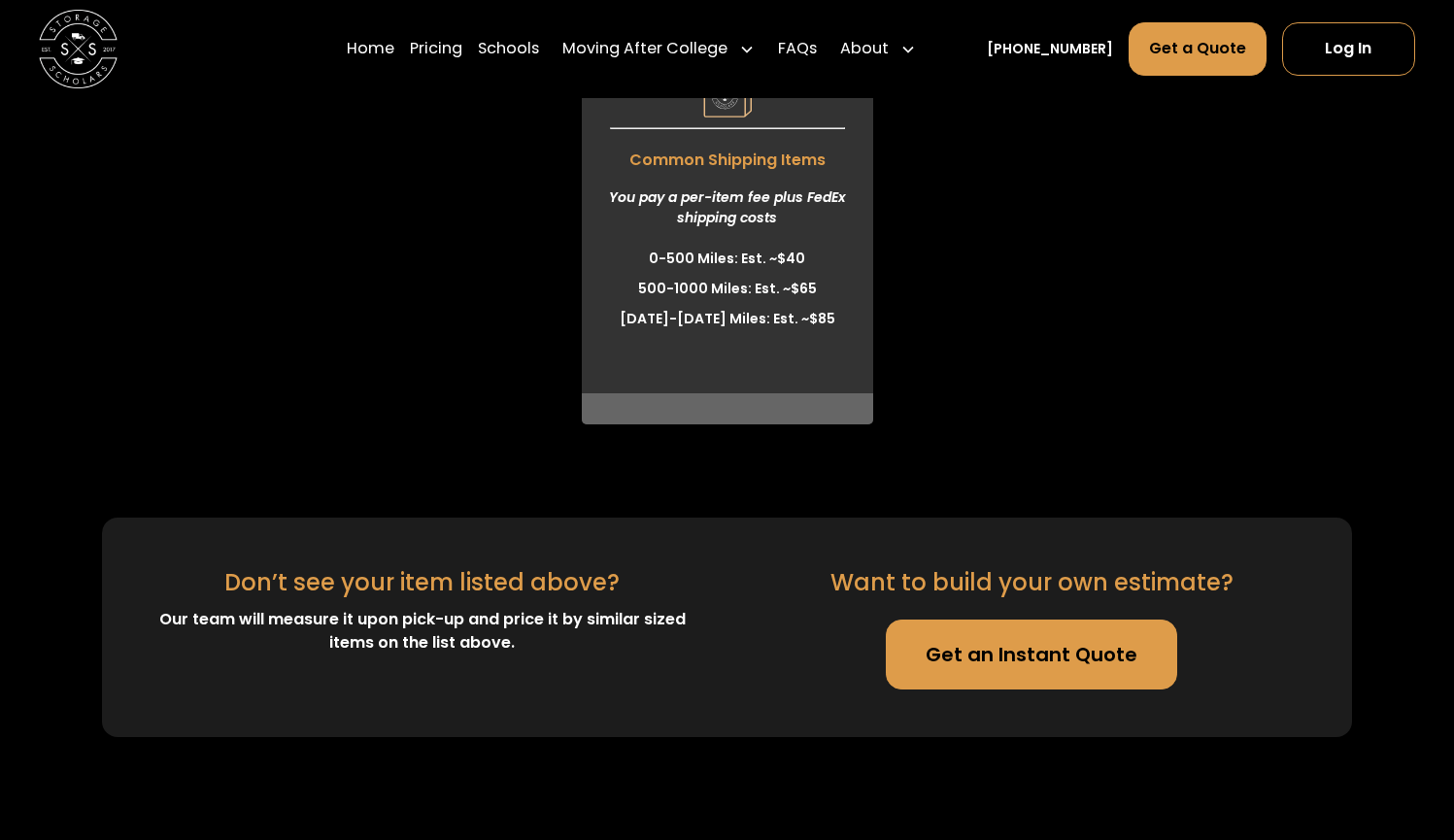
scroll to position [5531, 0]
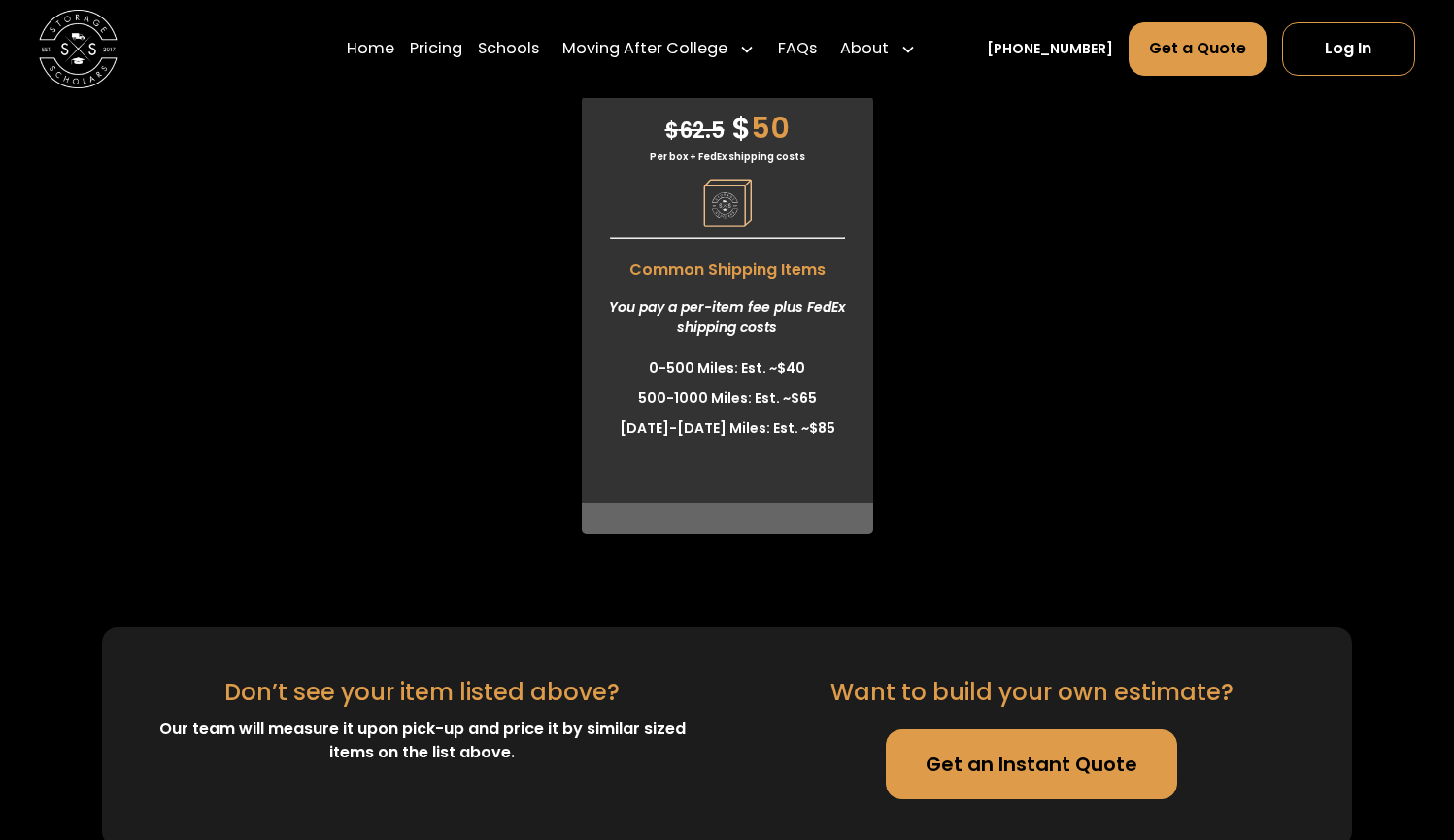
click at [736, 310] on div "You pay a per-item fee plus FedEx shipping costs" at bounding box center [727, 317] width 291 height 72
